Goal: Task Accomplishment & Management: Complete application form

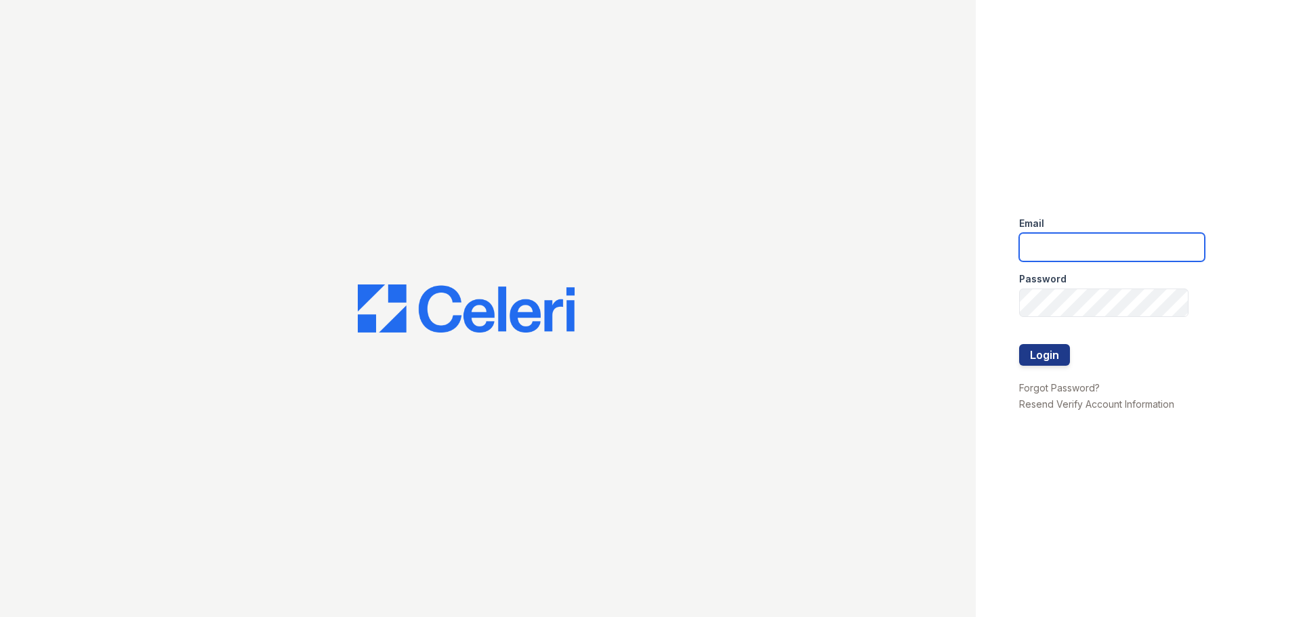
type input "dperez-rodriguez@trinity-pm.com"
click at [1031, 366] on div at bounding box center [1112, 373] width 186 height 14
click at [1030, 354] on button "Login" at bounding box center [1044, 355] width 51 height 22
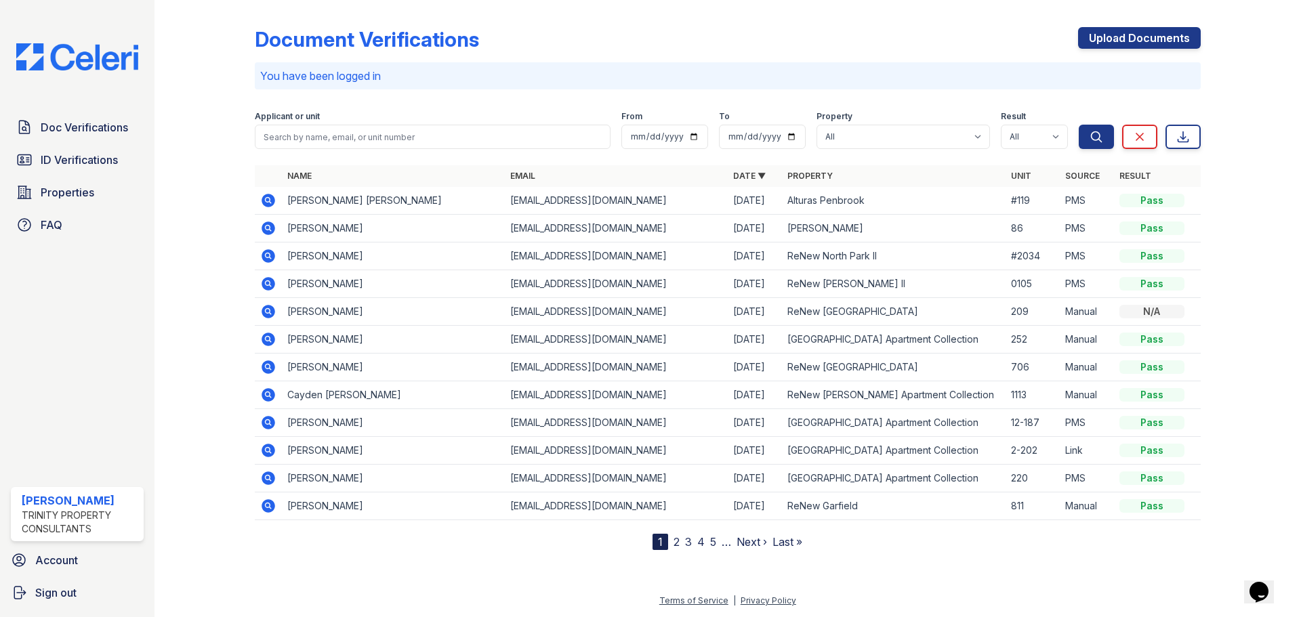
click at [676, 541] on link "2" at bounding box center [676, 542] width 6 height 14
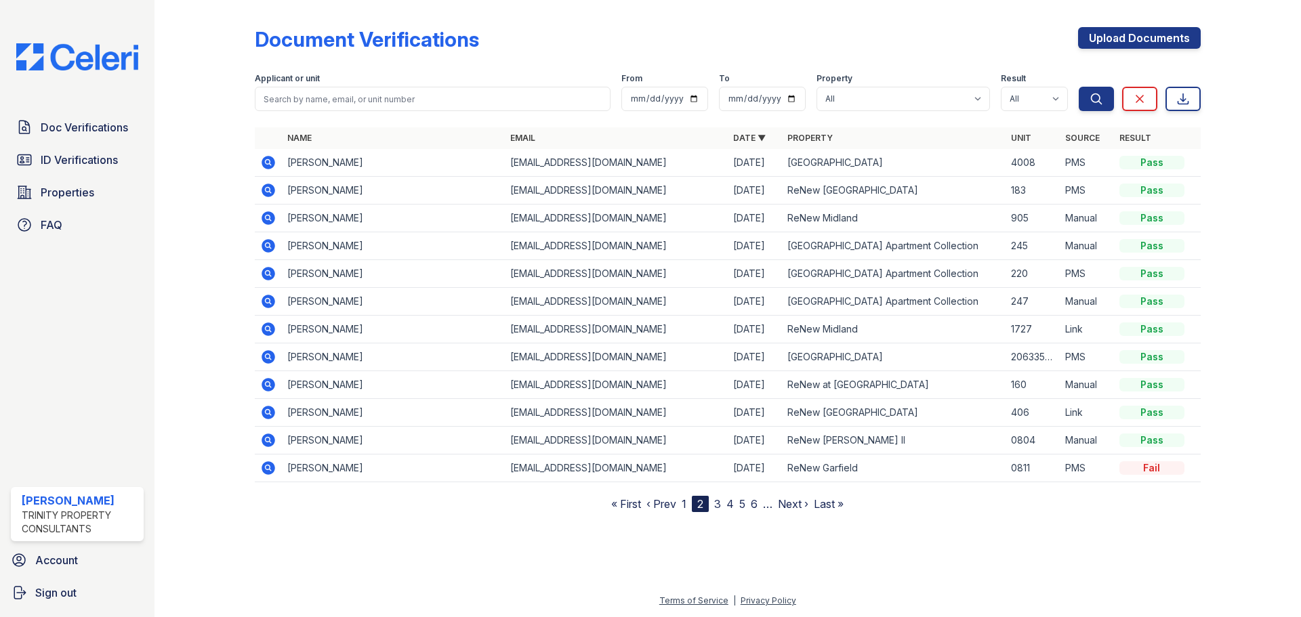
click at [684, 507] on link "1" at bounding box center [683, 504] width 5 height 14
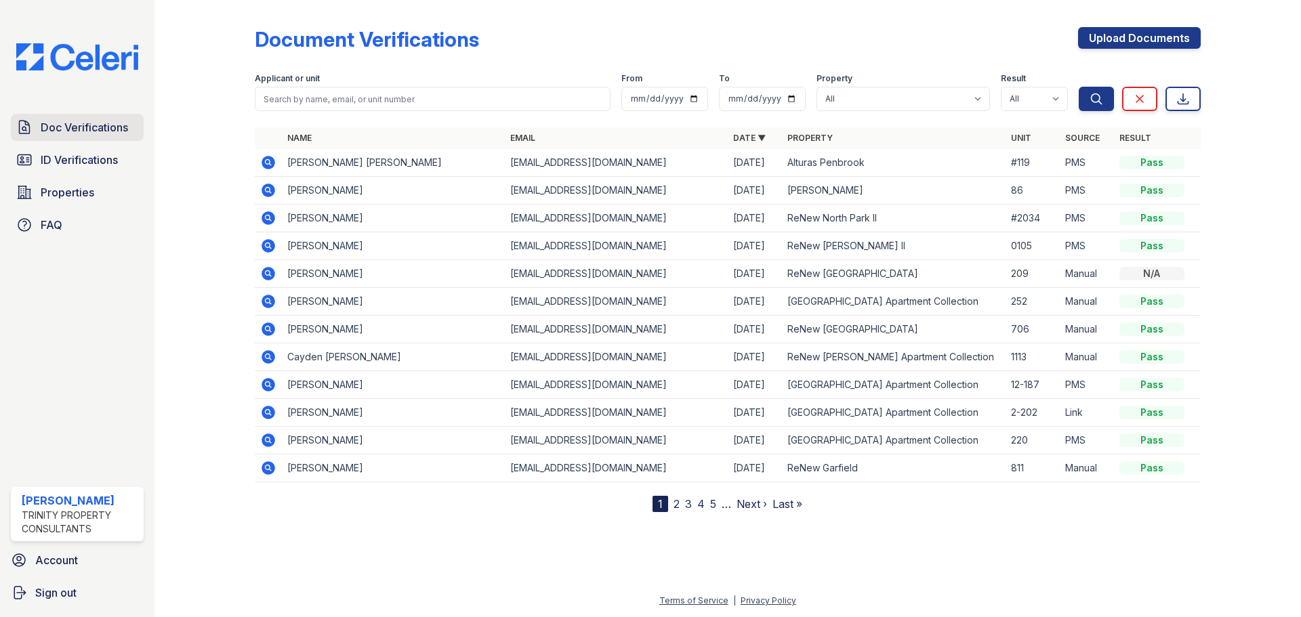
click at [77, 114] on link "Doc Verifications" at bounding box center [77, 127] width 133 height 27
click at [89, 123] on span "Doc Verifications" at bounding box center [84, 127] width 87 height 16
click at [88, 144] on div "Doc Verifications ID Verifications Properties FAQ" at bounding box center [77, 176] width 144 height 125
click at [87, 152] on span "ID Verifications" at bounding box center [79, 160] width 77 height 16
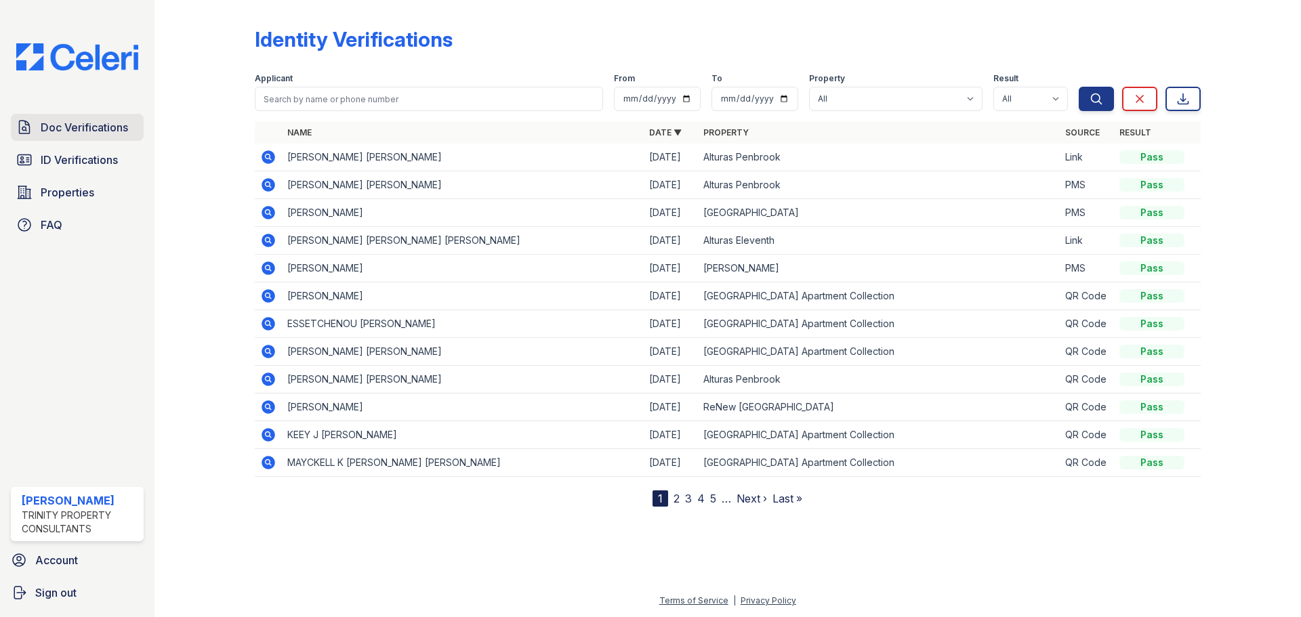
click at [82, 126] on span "Doc Verifications" at bounding box center [84, 127] width 87 height 16
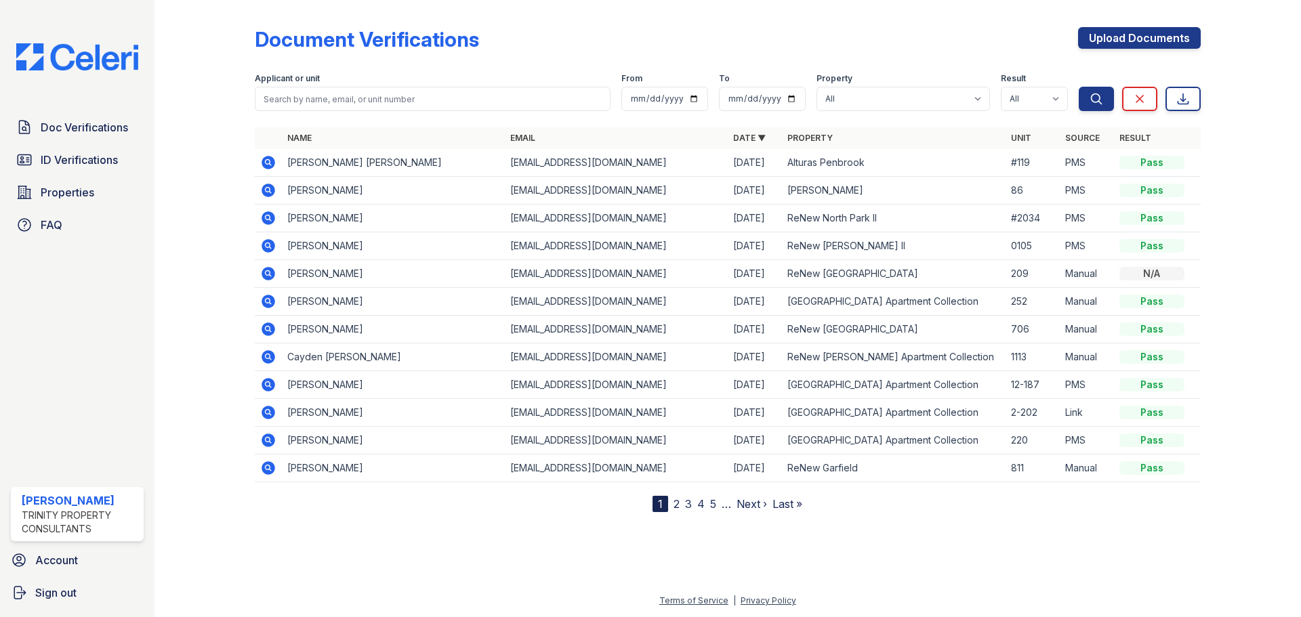
click at [676, 507] on link "2" at bounding box center [676, 504] width 6 height 14
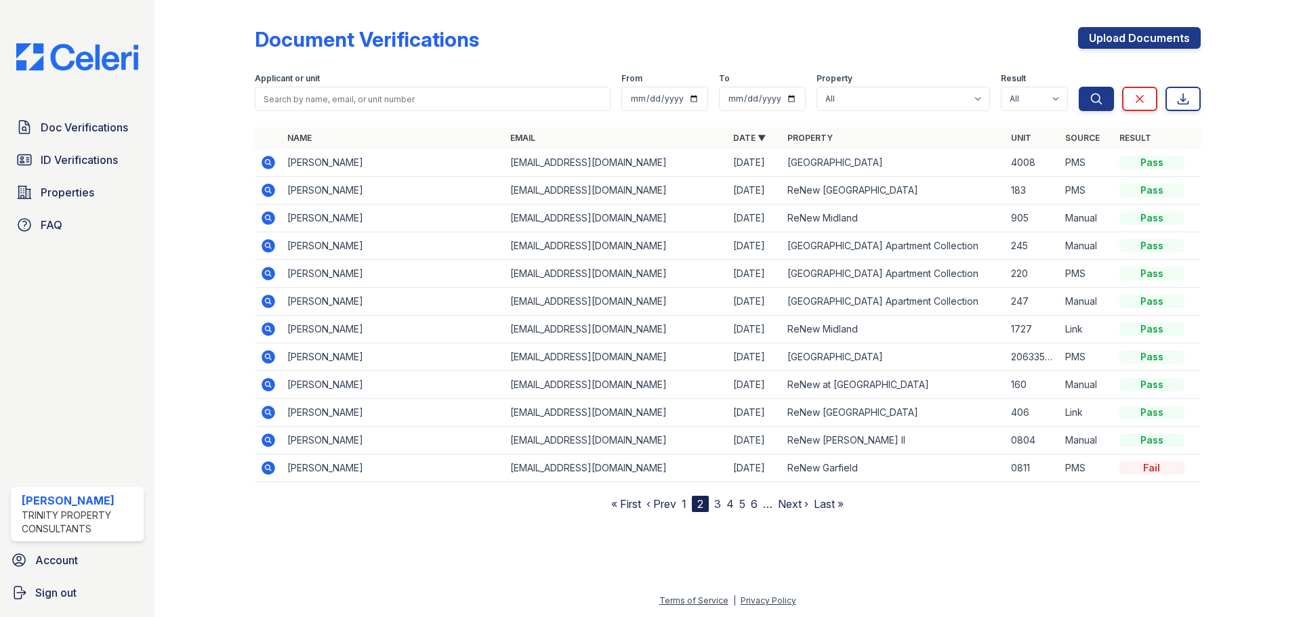
click at [272, 165] on icon at bounding box center [268, 163] width 14 height 14
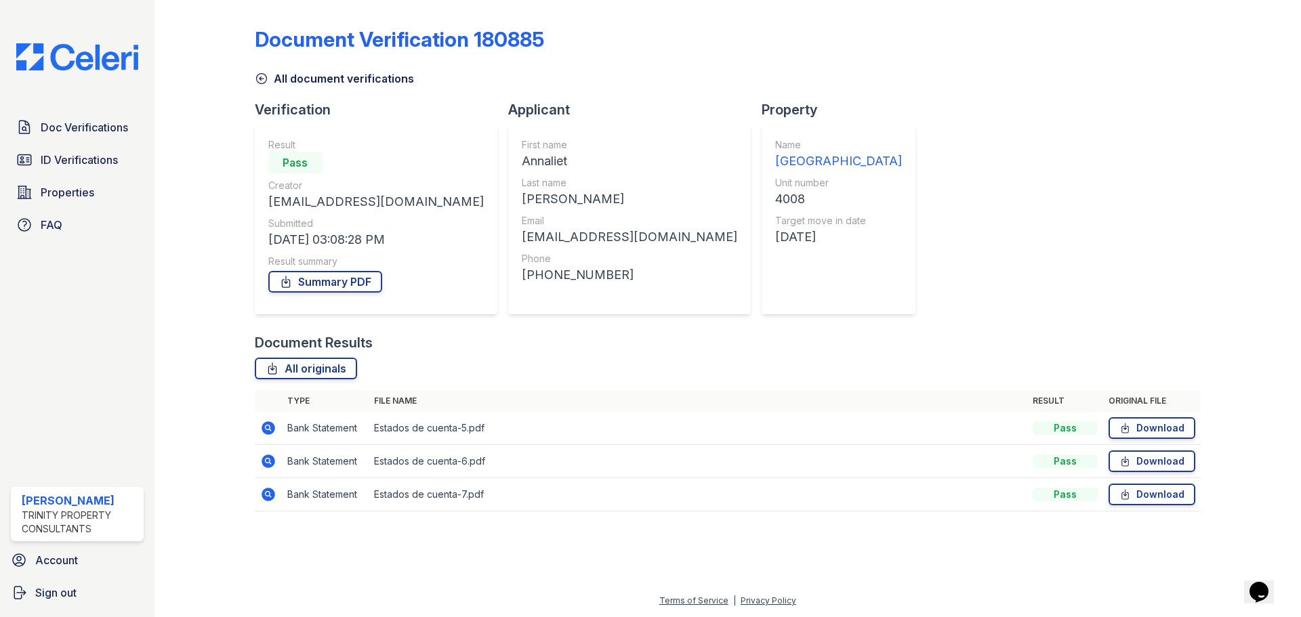
click at [269, 426] on icon at bounding box center [268, 428] width 16 height 16
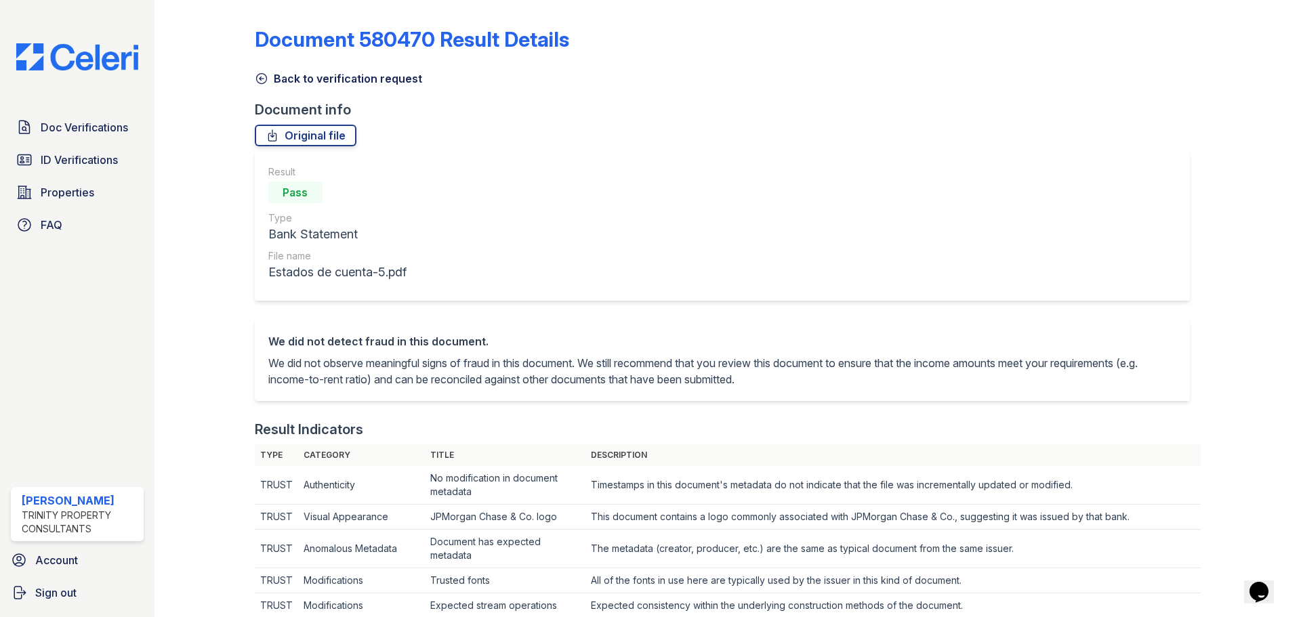
click at [258, 81] on icon at bounding box center [262, 79] width 14 height 14
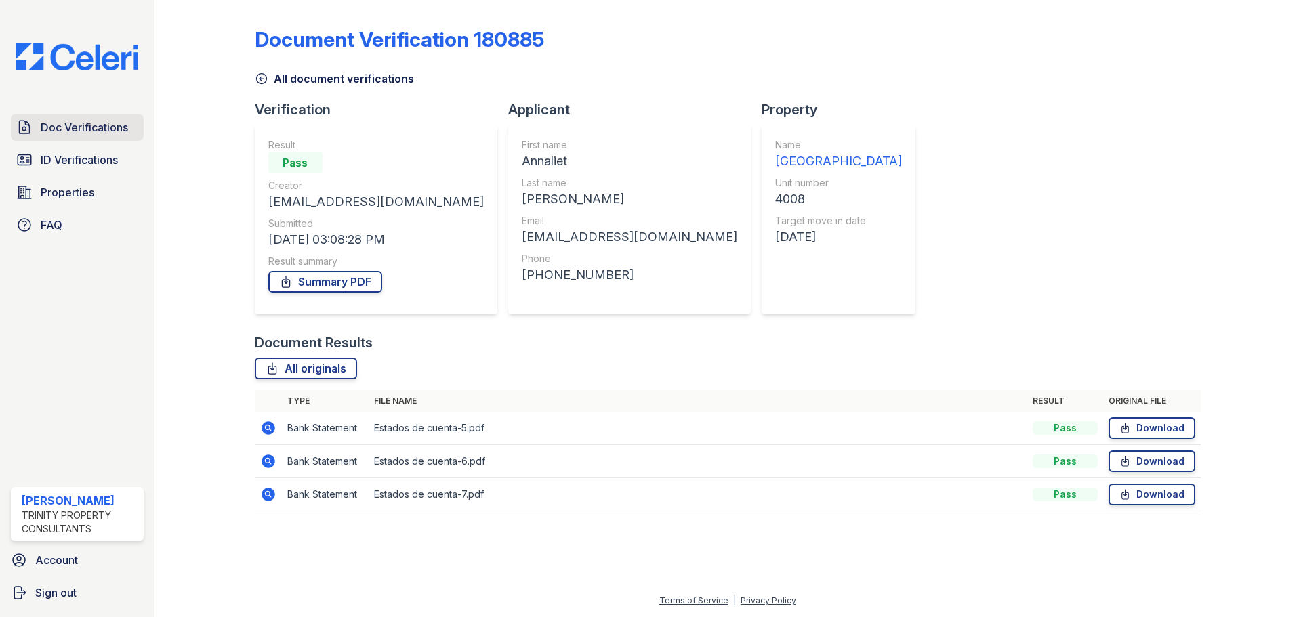
click at [93, 137] on link "Doc Verifications" at bounding box center [77, 127] width 133 height 27
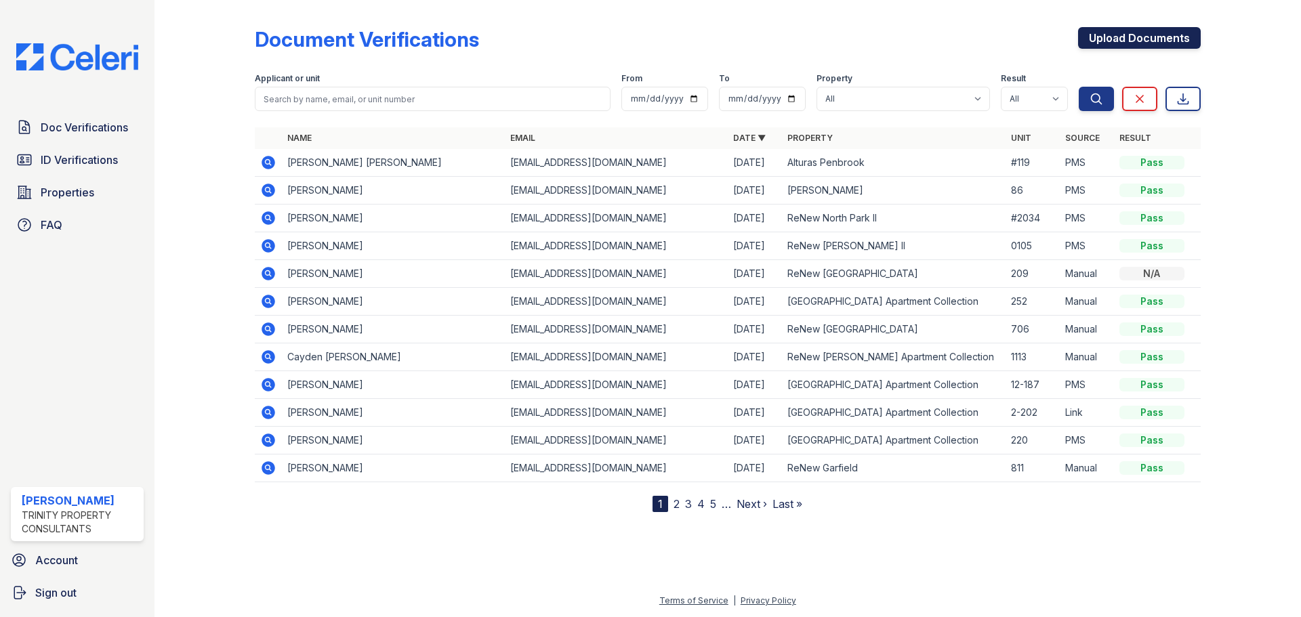
click at [1091, 45] on link "Upload Documents" at bounding box center [1139, 38] width 123 height 22
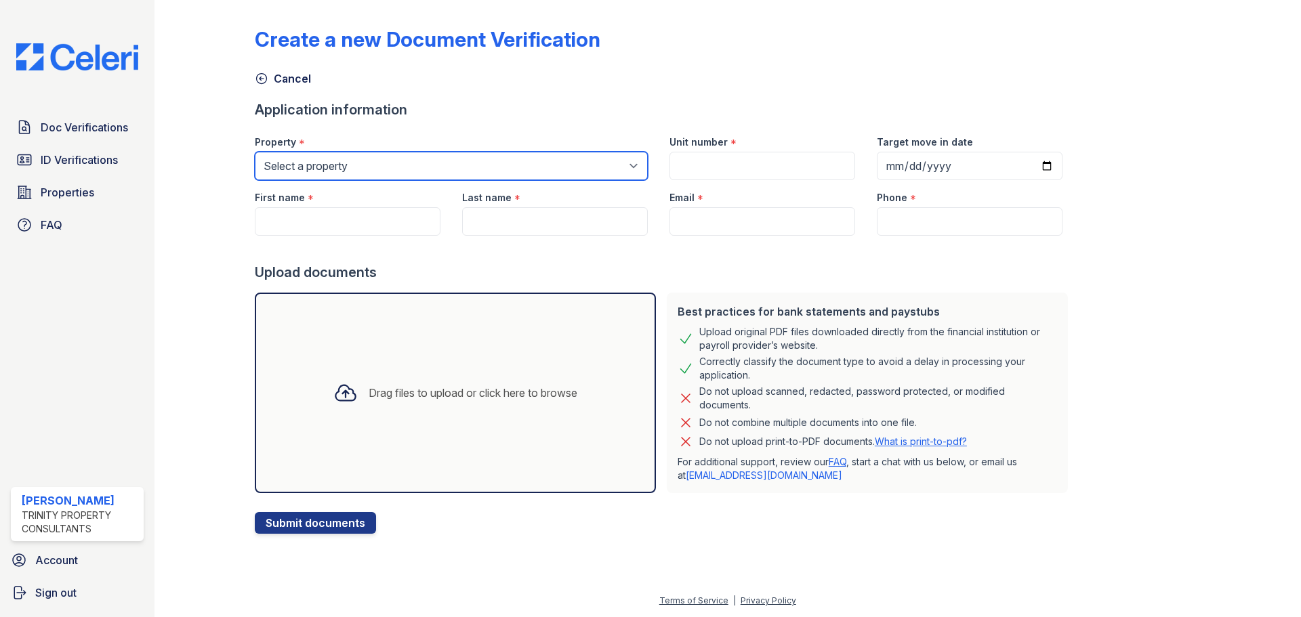
click at [349, 175] on select "Select a property [GEOGRAPHIC_DATA][PERSON_NAME] Alturas Eleventh [GEOGRAPHIC_D…" at bounding box center [451, 166] width 393 height 28
select select "73"
click at [255, 152] on select "Select a property [GEOGRAPHIC_DATA][PERSON_NAME] Alturas Eleventh [GEOGRAPHIC_D…" at bounding box center [451, 166] width 393 height 28
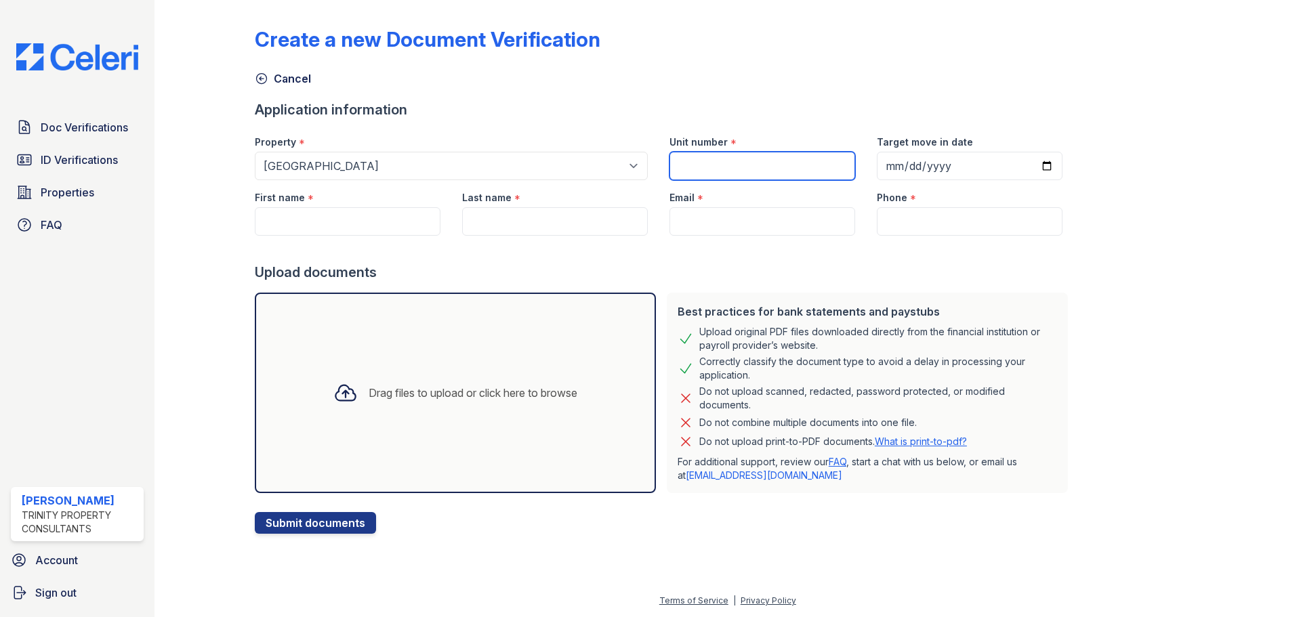
click at [702, 156] on input "Unit number" at bounding box center [762, 166] width 186 height 28
type input "401"
click at [1024, 167] on input "Target move in date" at bounding box center [969, 166] width 186 height 28
type input "2025-09-03"
click at [398, 210] on input "First name" at bounding box center [348, 221] width 186 height 28
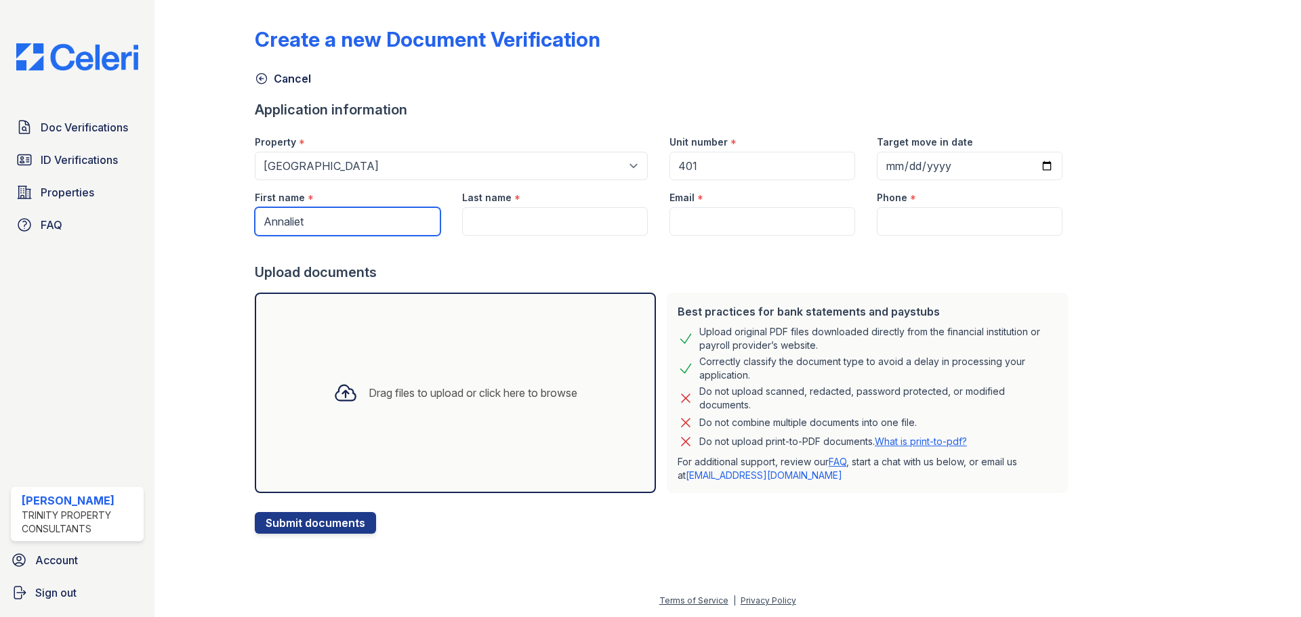
type input "Annaliet"
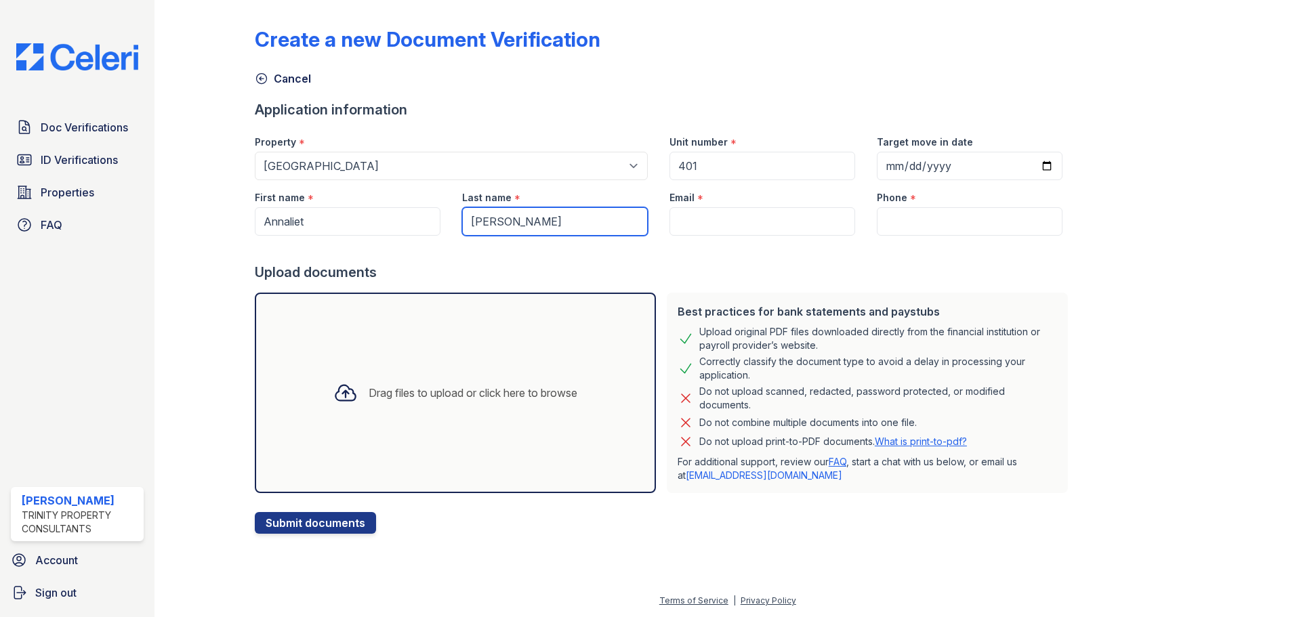
type input "Gutierrez"
click at [782, 219] on input "Email" at bounding box center [762, 221] width 186 height 28
paste input "[EMAIL_ADDRESS][DOMAIN_NAME]"
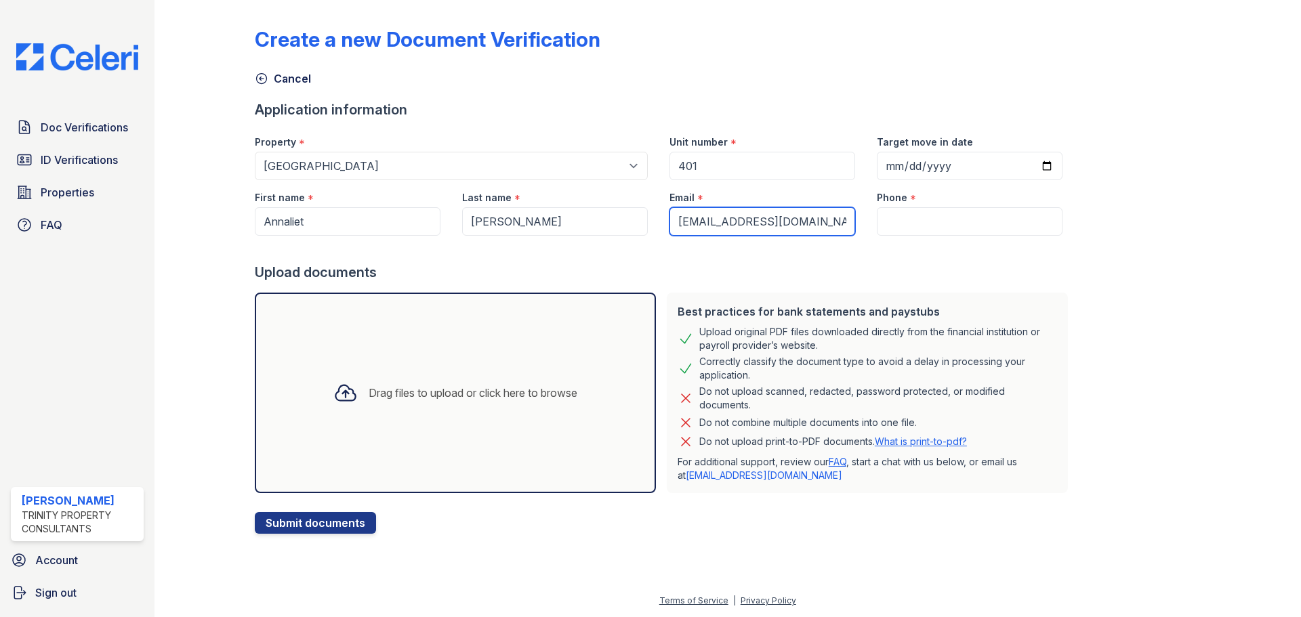
type input "[EMAIL_ADDRESS][DOMAIN_NAME]"
click at [963, 220] on input "Phone" at bounding box center [969, 221] width 186 height 28
paste input "(432) 276-2944"
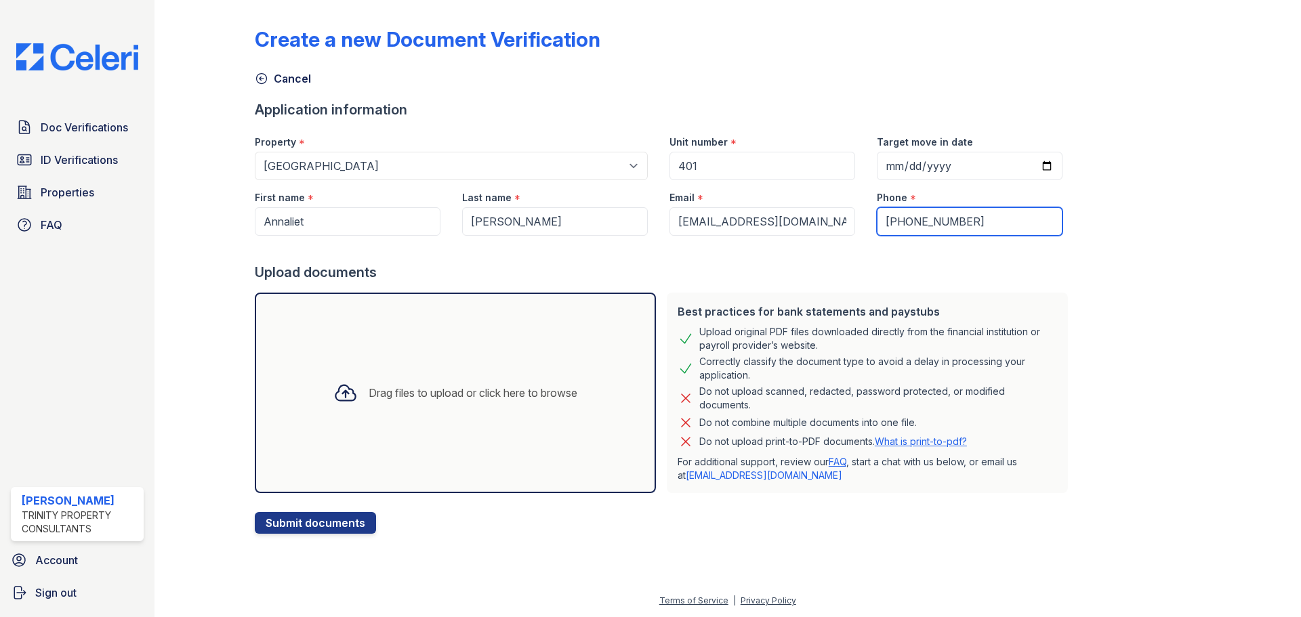
type input "(432) 276-2944"
click at [549, 378] on div "Drag files to upload or click here to browse" at bounding box center [455, 393] width 266 height 46
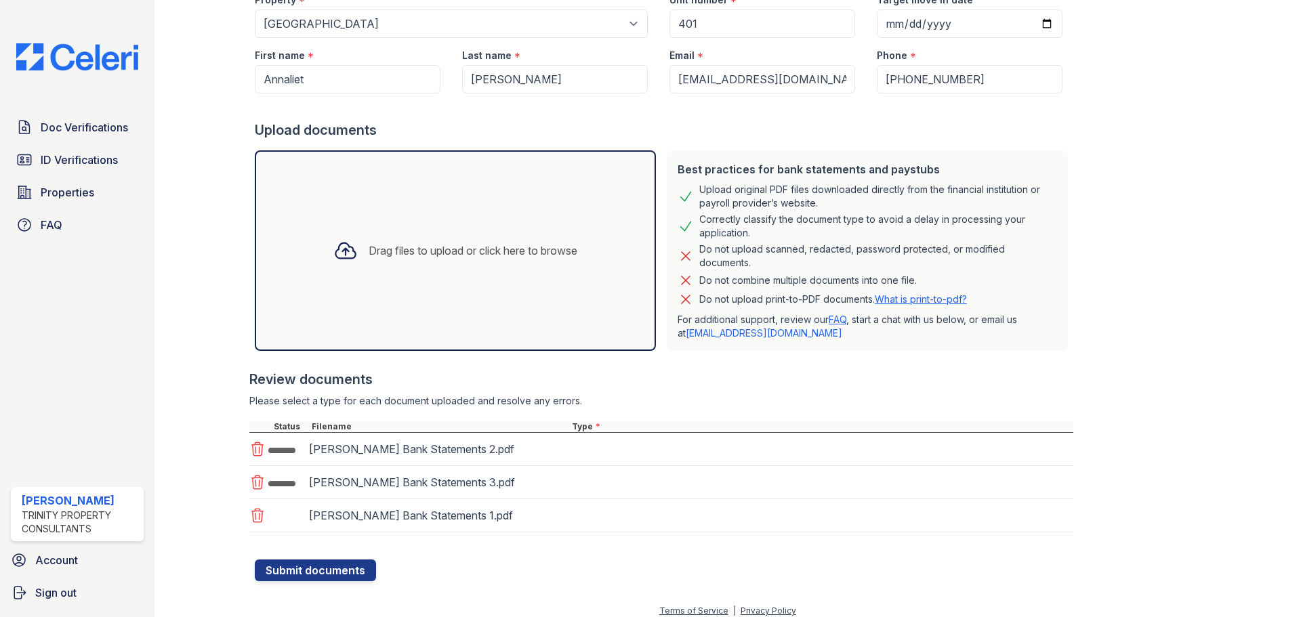
scroll to position [152, 0]
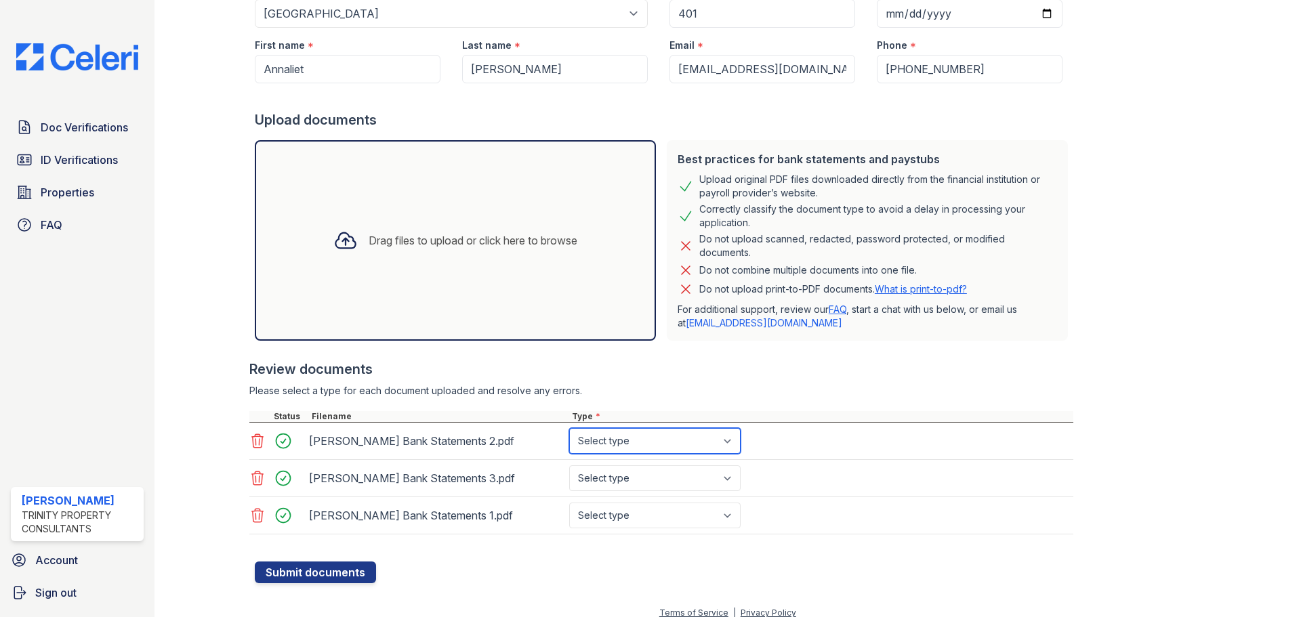
click at [616, 446] on select "Select type Paystub Bank Statement Offer Letter Tax Documents Benefit Award Let…" at bounding box center [654, 441] width 171 height 26
select select "bank_statement"
click at [569, 428] on select "Select type Paystub Bank Statement Offer Letter Tax Documents Benefit Award Let…" at bounding box center [654, 441] width 171 height 26
click at [623, 486] on select "Select type Paystub Bank Statement Offer Letter Tax Documents Benefit Award Let…" at bounding box center [654, 478] width 171 height 26
select select "bank_statement"
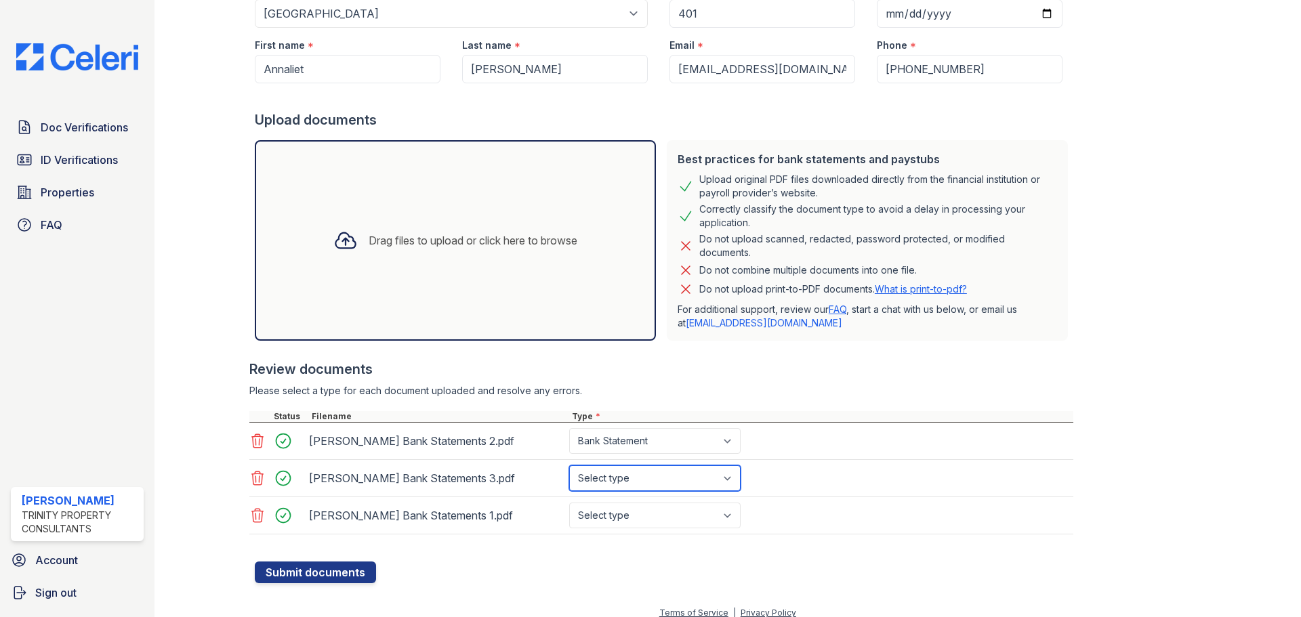
click at [569, 465] on select "Select type Paystub Bank Statement Offer Letter Tax Documents Benefit Award Let…" at bounding box center [654, 478] width 171 height 26
click at [630, 530] on div "Annaliet Gutierrez Bank Statements 1.pdf Select type Paystub Bank Statement Off…" at bounding box center [661, 515] width 824 height 37
click at [629, 525] on select "Select type Paystub Bank Statement Offer Letter Tax Documents Benefit Award Let…" at bounding box center [654, 516] width 171 height 26
select select "bank_statement"
click at [569, 503] on select "Select type Paystub Bank Statement Offer Letter Tax Documents Benefit Award Let…" at bounding box center [654, 516] width 171 height 26
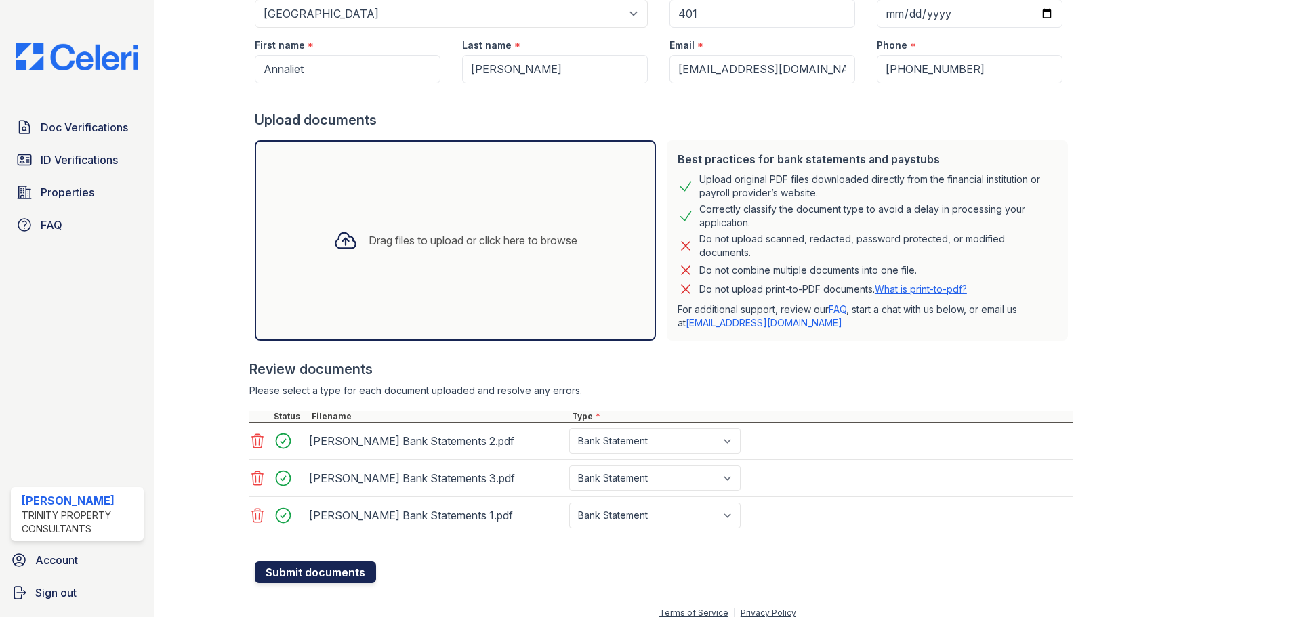
click at [297, 567] on button "Submit documents" at bounding box center [315, 573] width 121 height 22
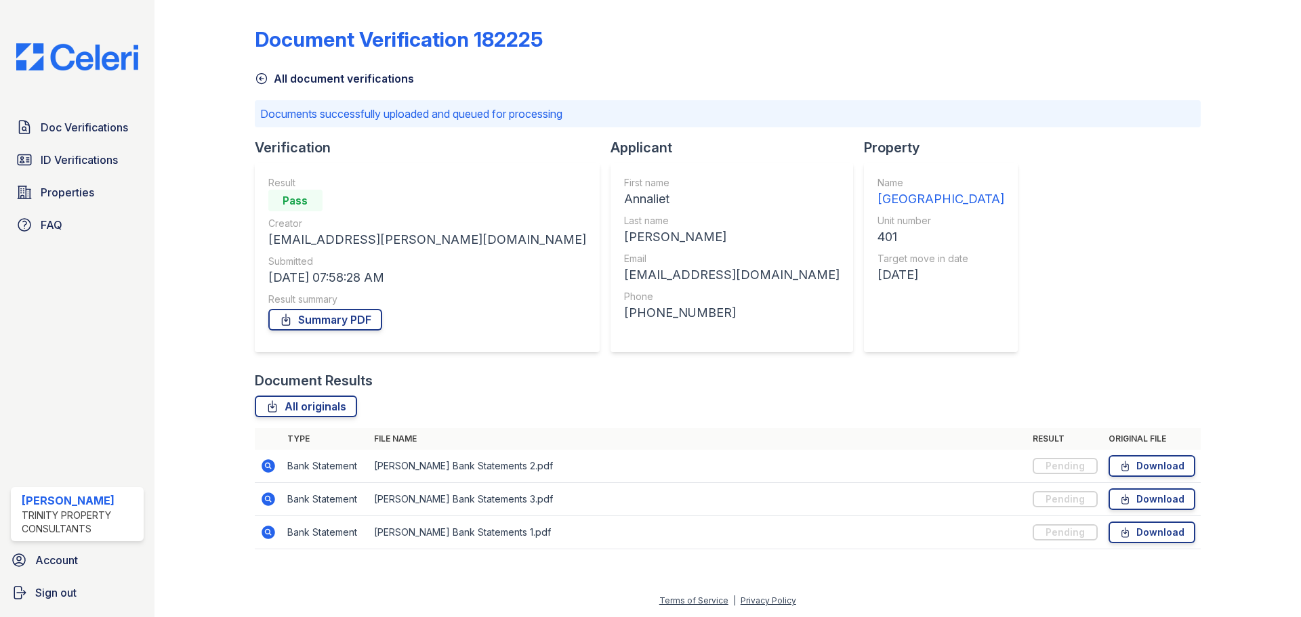
click at [256, 82] on icon at bounding box center [262, 79] width 14 height 14
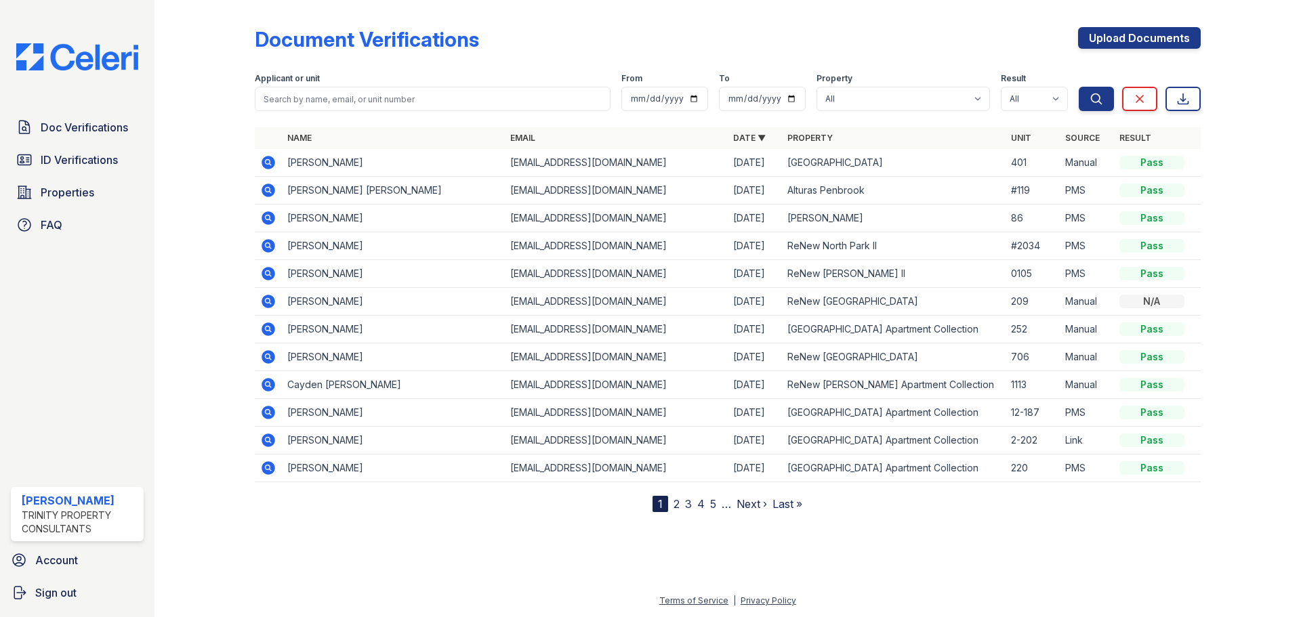
click at [673, 500] on link "2" at bounding box center [676, 504] width 6 height 14
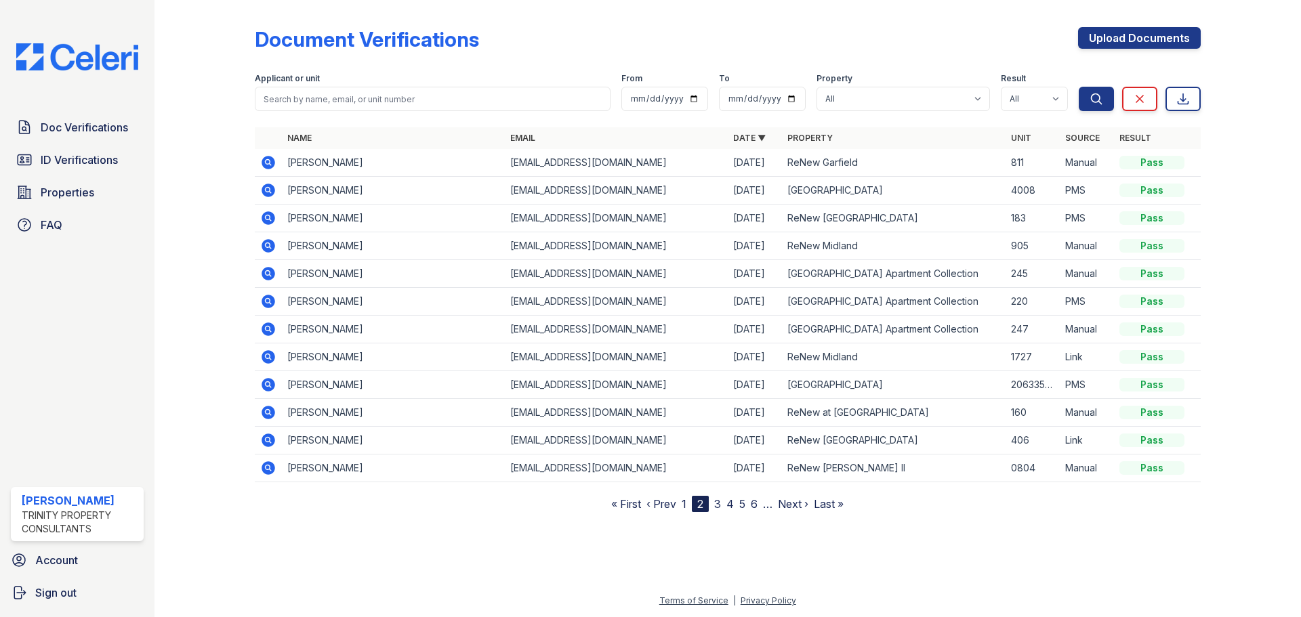
click at [265, 192] on icon at bounding box center [268, 191] width 14 height 14
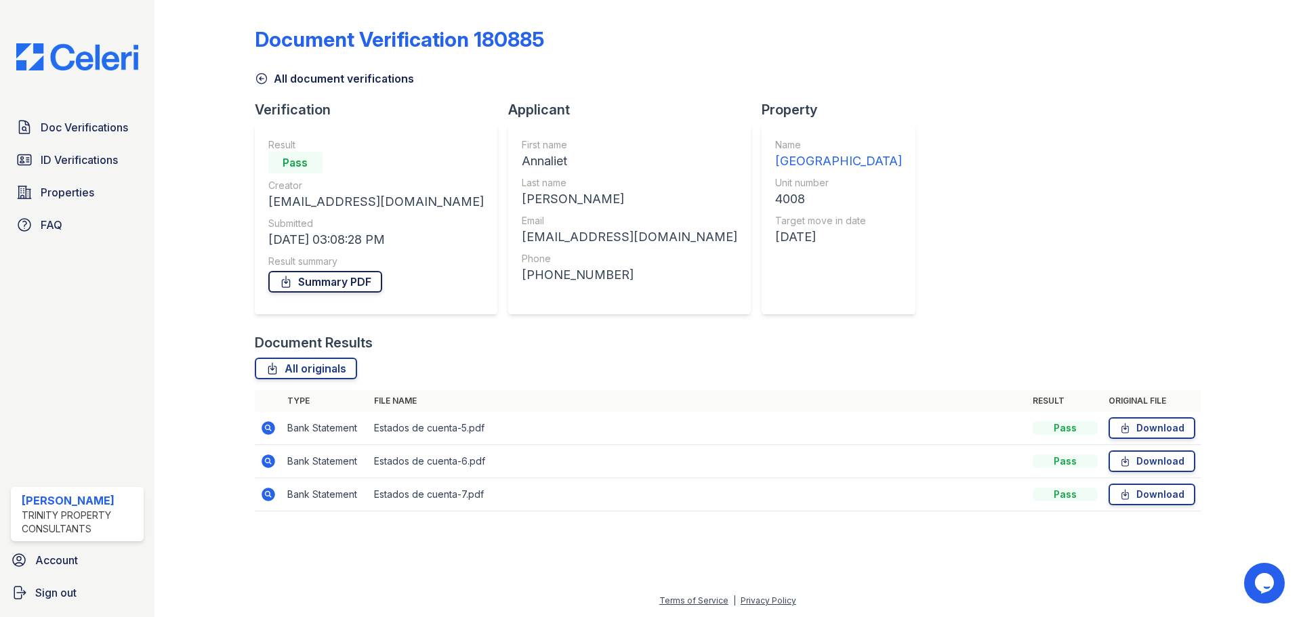
click at [284, 287] on icon at bounding box center [285, 281] width 7 height 11
click at [266, 81] on icon at bounding box center [262, 79] width 14 height 14
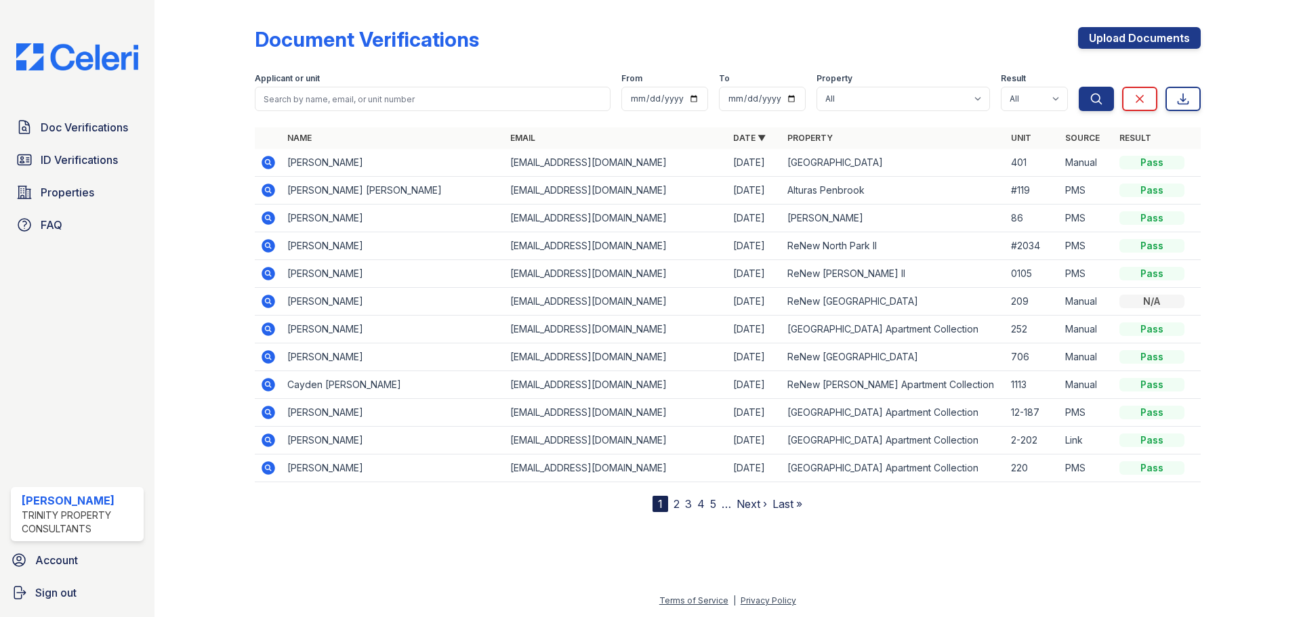
click at [267, 160] on icon at bounding box center [268, 162] width 16 height 16
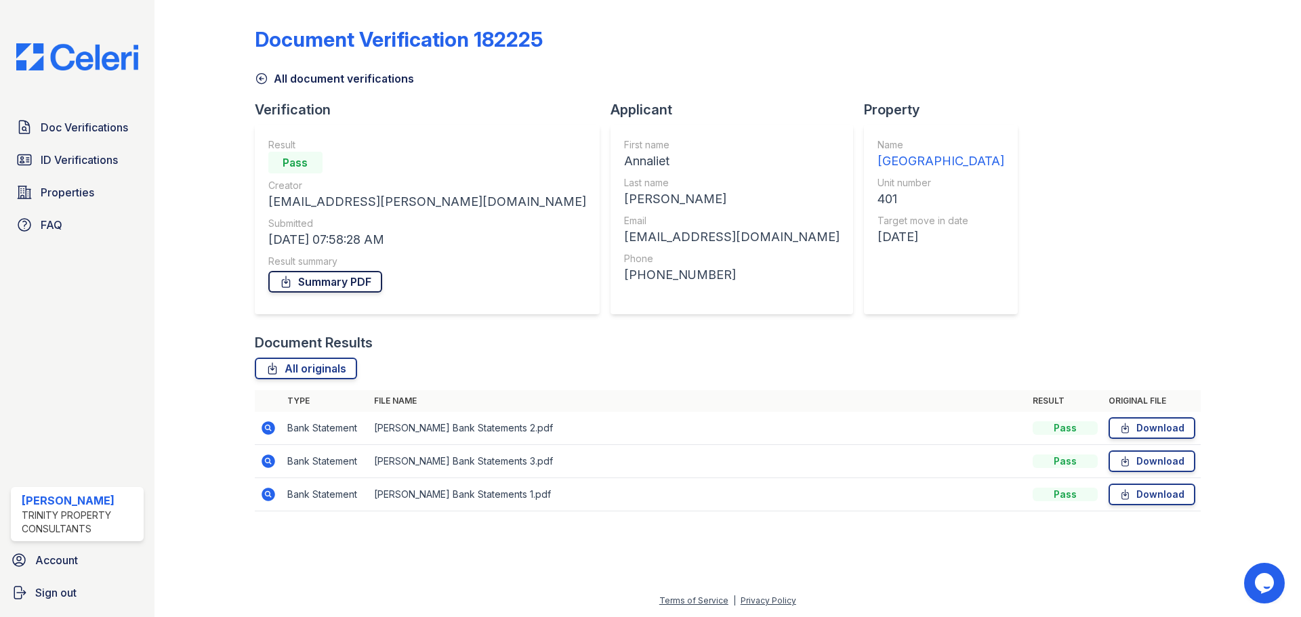
click at [301, 276] on link "Summary PDF" at bounding box center [325, 282] width 114 height 22
click at [87, 166] on span "ID Verifications" at bounding box center [79, 160] width 77 height 16
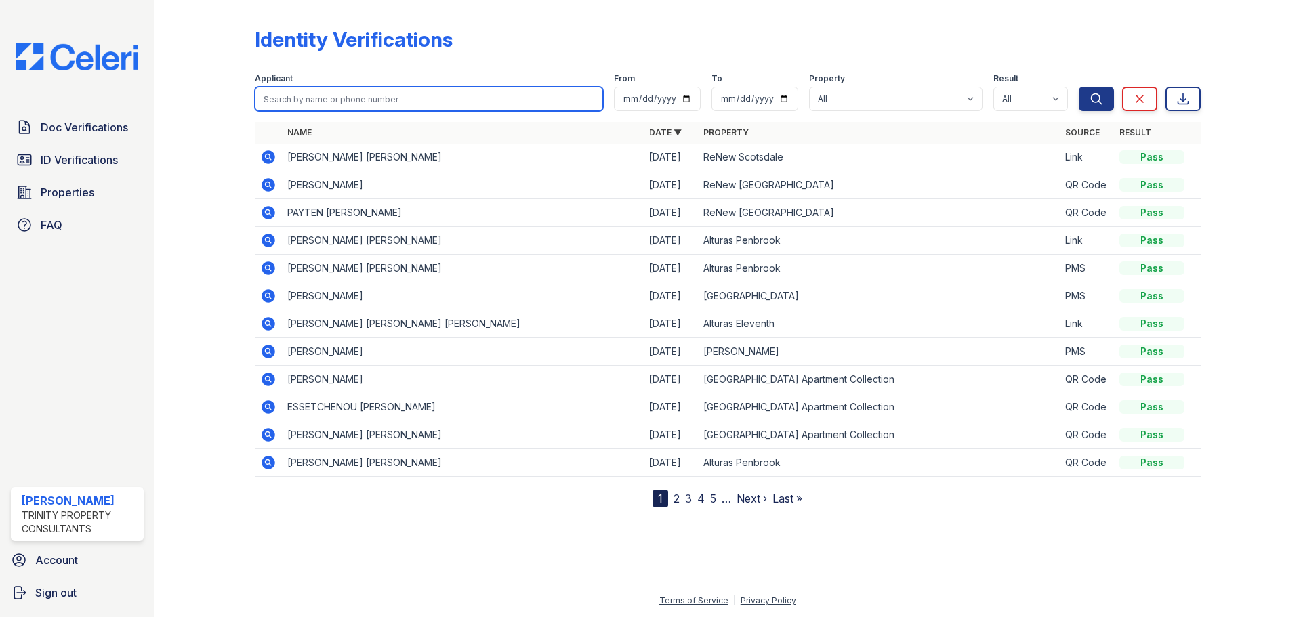
click at [338, 105] on input "search" at bounding box center [429, 99] width 348 height 24
type input "anna"
click at [1078, 87] on button "Search" at bounding box center [1095, 99] width 35 height 24
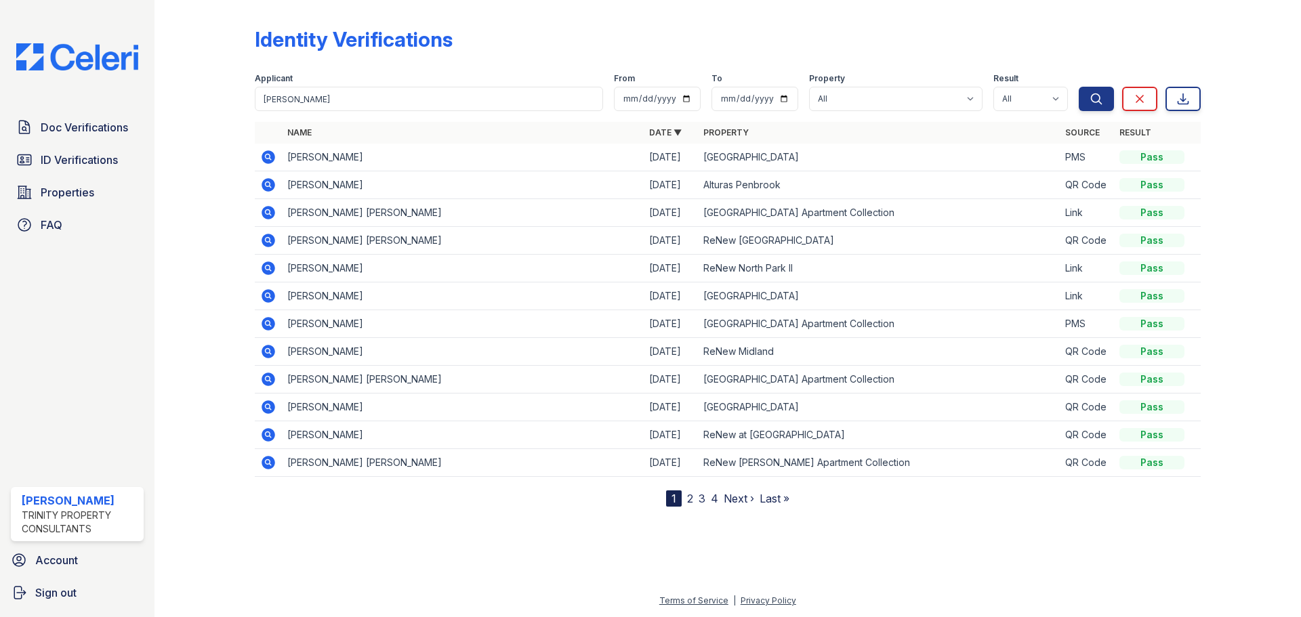
click at [271, 159] on icon at bounding box center [268, 157] width 14 height 14
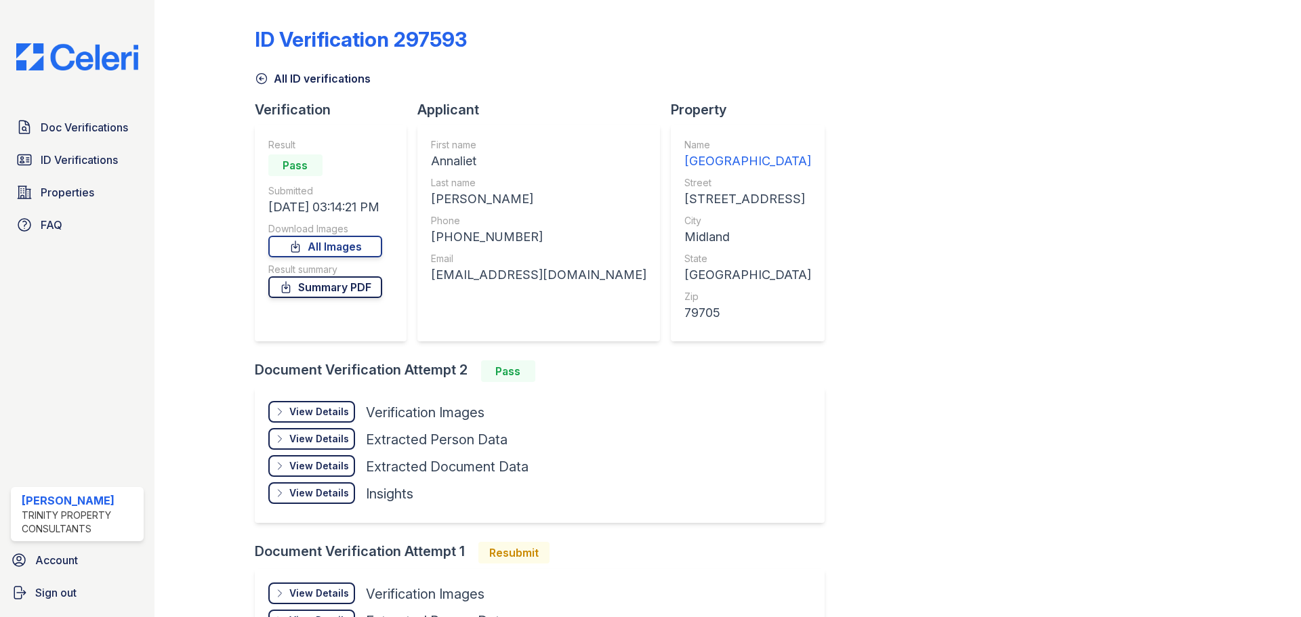
click at [341, 279] on link "Summary PDF" at bounding box center [325, 287] width 114 height 22
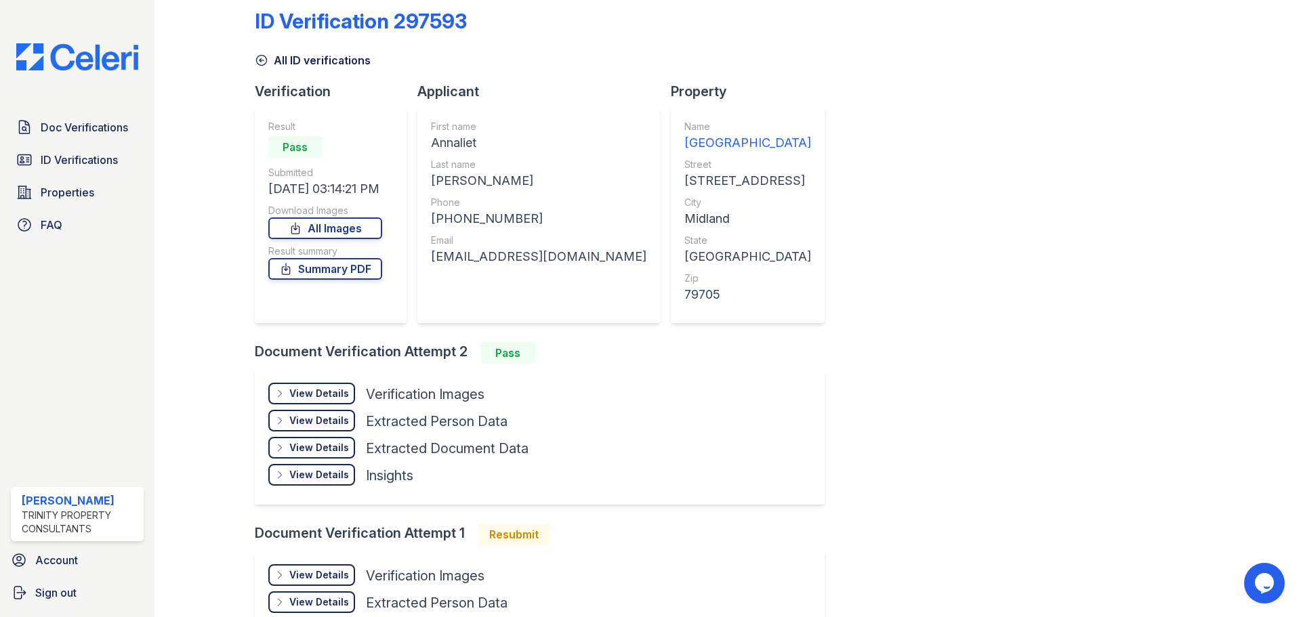
scroll to position [17, 0]
click at [303, 274] on link "Summary PDF" at bounding box center [325, 270] width 114 height 22
click at [308, 231] on link "All Images" at bounding box center [325, 230] width 114 height 22
